Goal: Book appointment/travel/reservation

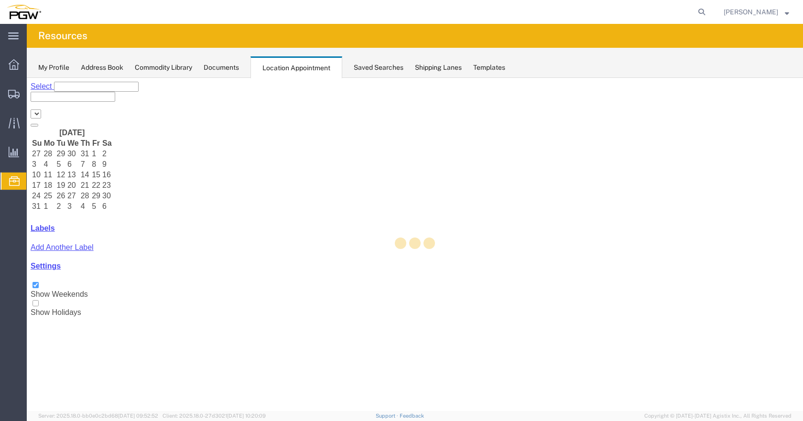
select select "28253"
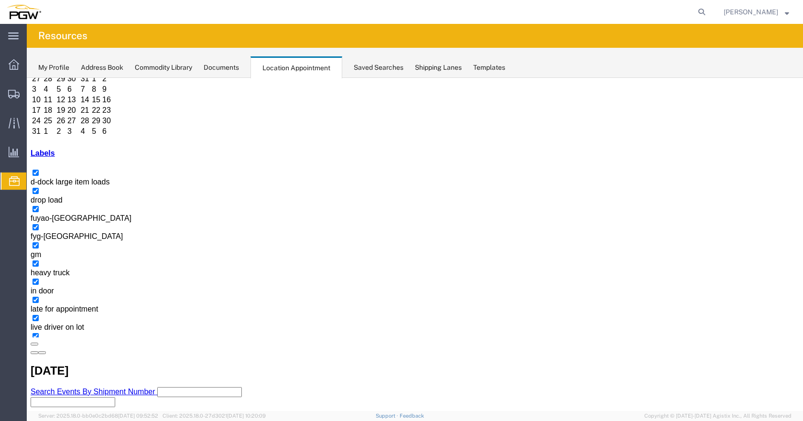
scroll to position [80, 0]
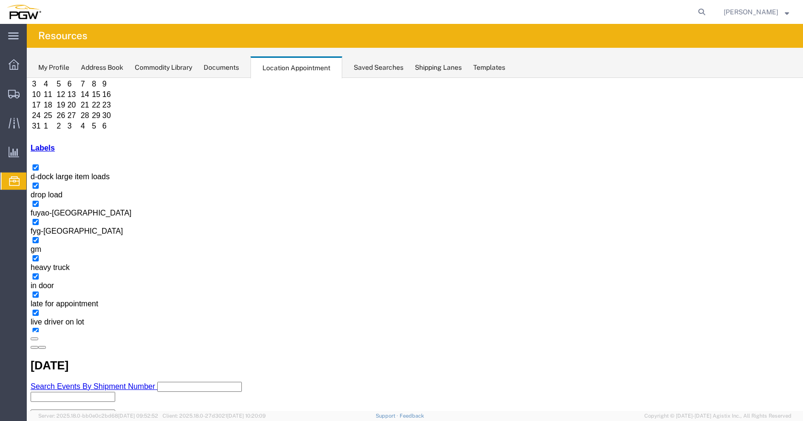
drag, startPoint x: 150, startPoint y: 221, endPoint x: 150, endPoint y: 237, distance: 15.8
click at [150, 134] on div "[DATE] Su Mo Tu We Th Fr Sa 27 28 29 30 31 1 2 3 4 5 6 7 8 9 10 11 12 13 14 15 …" at bounding box center [415, 90] width 768 height 87
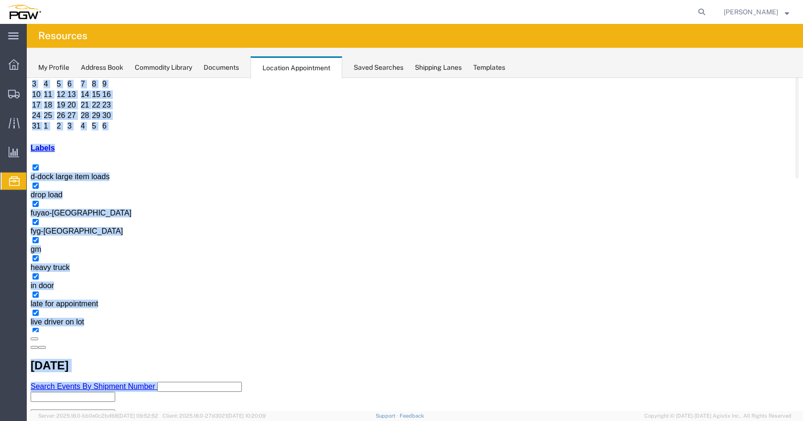
drag, startPoint x: 150, startPoint y: 208, endPoint x: 153, endPoint y: 232, distance: 23.6
click at [153, 232] on div "5329 - PGW autoglass - Chillicothe 5329 - PGW autoglass - [GEOGRAPHIC_DATA] [DA…" at bounding box center [415, 381] width 768 height 760
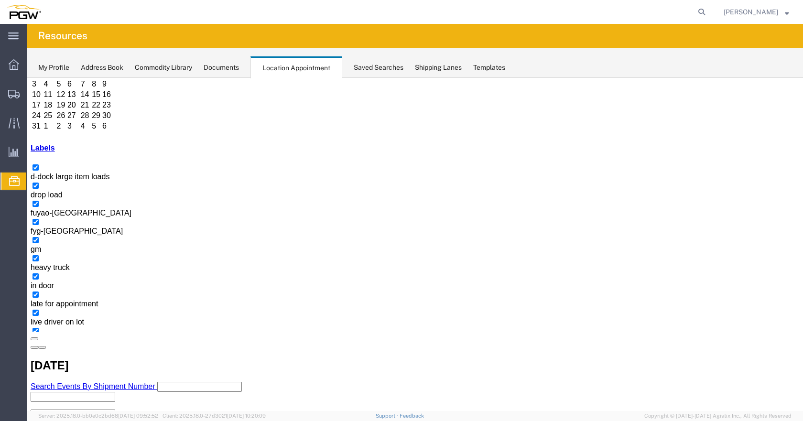
click at [150, 134] on div "[DATE] Su Mo Tu We Th Fr Sa 27 28 29 30 31 1 2 3 4 5 6 7 8 9 10 11 12 13 14 15 …" at bounding box center [415, 90] width 768 height 87
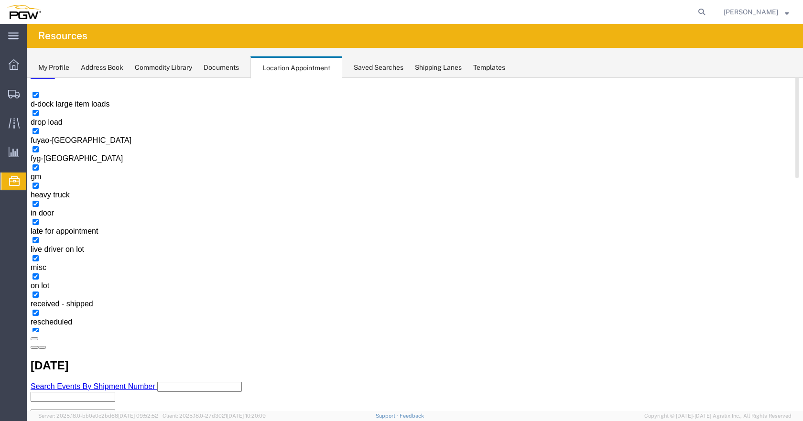
scroll to position [0, 0]
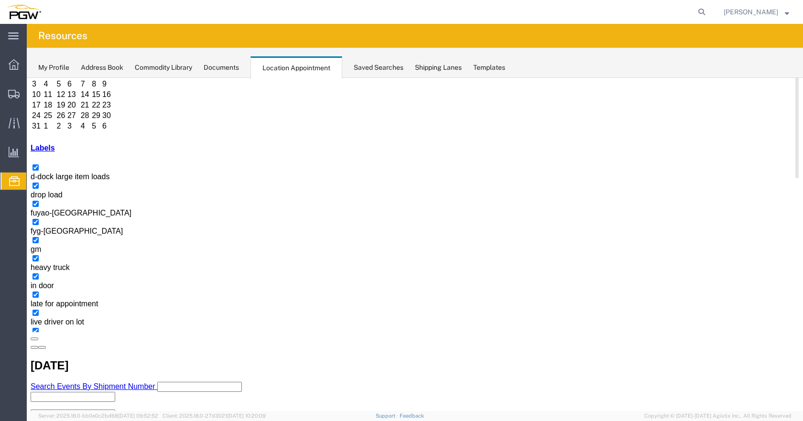
drag, startPoint x: 149, startPoint y: 220, endPoint x: 156, endPoint y: 115, distance: 104.9
click at [161, 129] on div "5329 - PGW autoglass - Chillicothe 5329 - PGW autoglass - [GEOGRAPHIC_DATA] [DA…" at bounding box center [415, 381] width 768 height 760
